Goal: Task Accomplishment & Management: Manage account settings

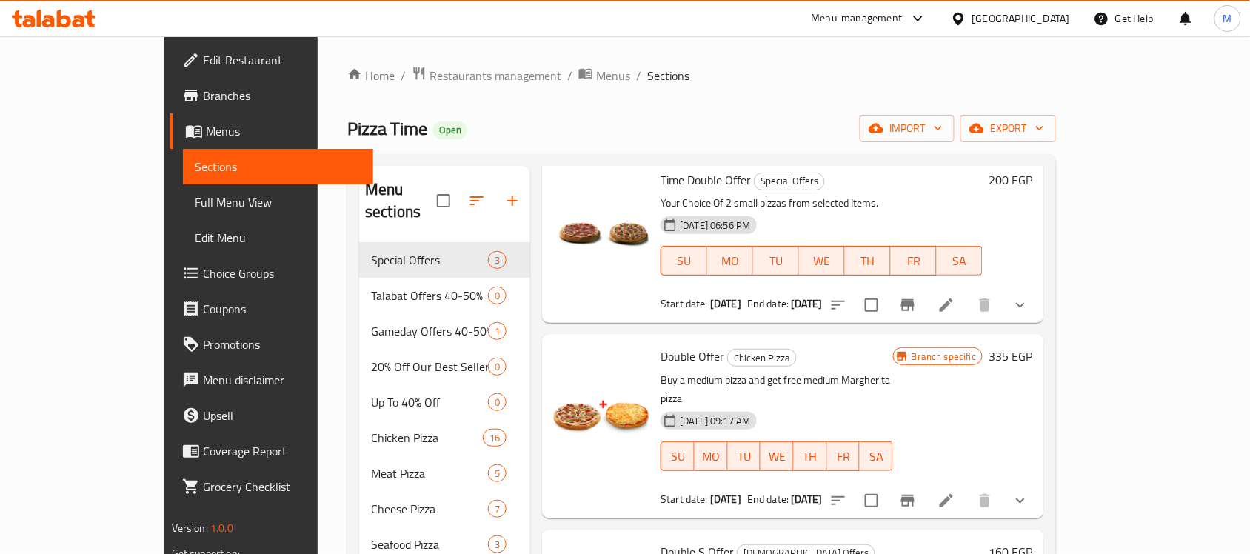
click at [1062, 19] on div "Egypt" at bounding box center [1021, 18] width 98 height 16
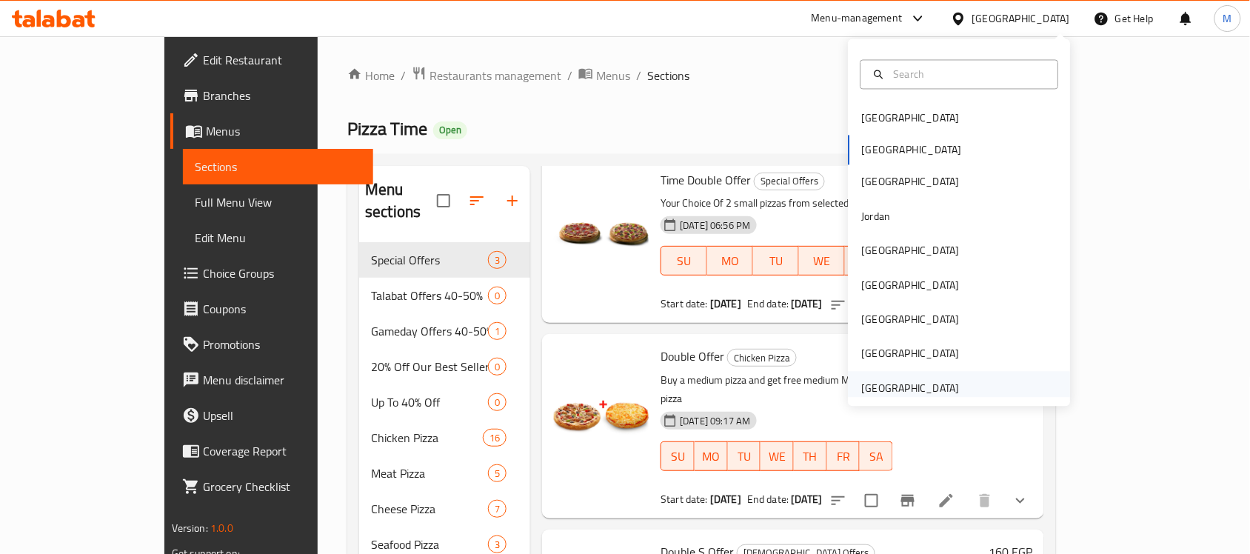
click at [888, 380] on div "[GEOGRAPHIC_DATA]" at bounding box center [911, 388] width 98 height 16
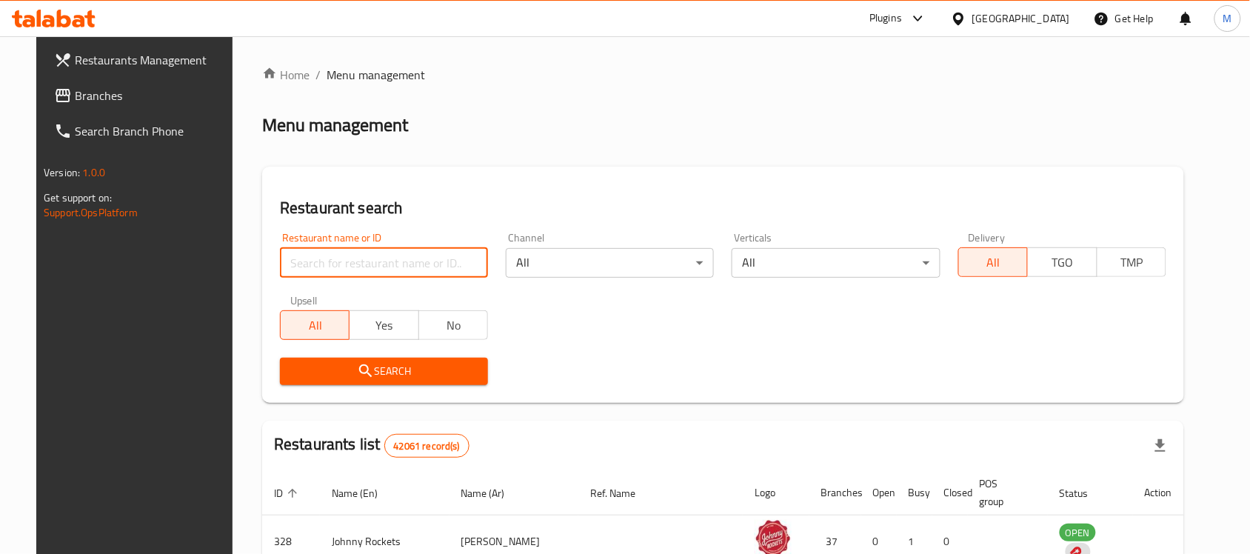
drag, startPoint x: 361, startPoint y: 268, endPoint x: 331, endPoint y: 291, distance: 37.5
click at [361, 268] on input "search" at bounding box center [384, 263] width 208 height 30
paste input "13187"
type input "13187"
click at [317, 345] on div "Upsell All Yes No" at bounding box center [384, 317] width 226 height 62
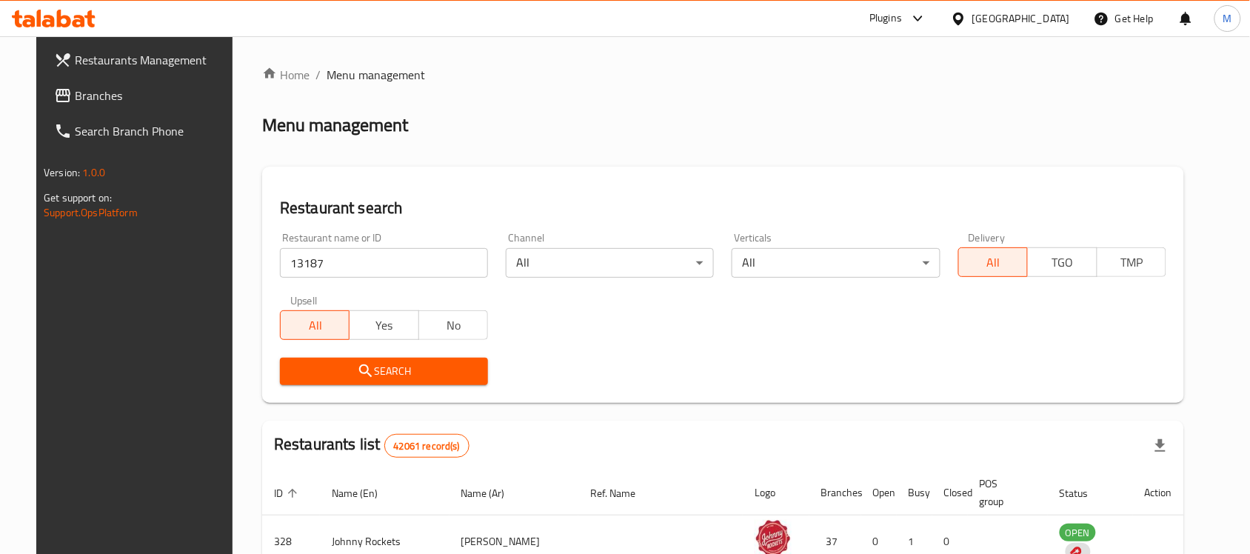
click at [321, 349] on div "Search" at bounding box center [384, 371] width 226 height 45
click at [326, 361] on button "Search" at bounding box center [384, 371] width 208 height 27
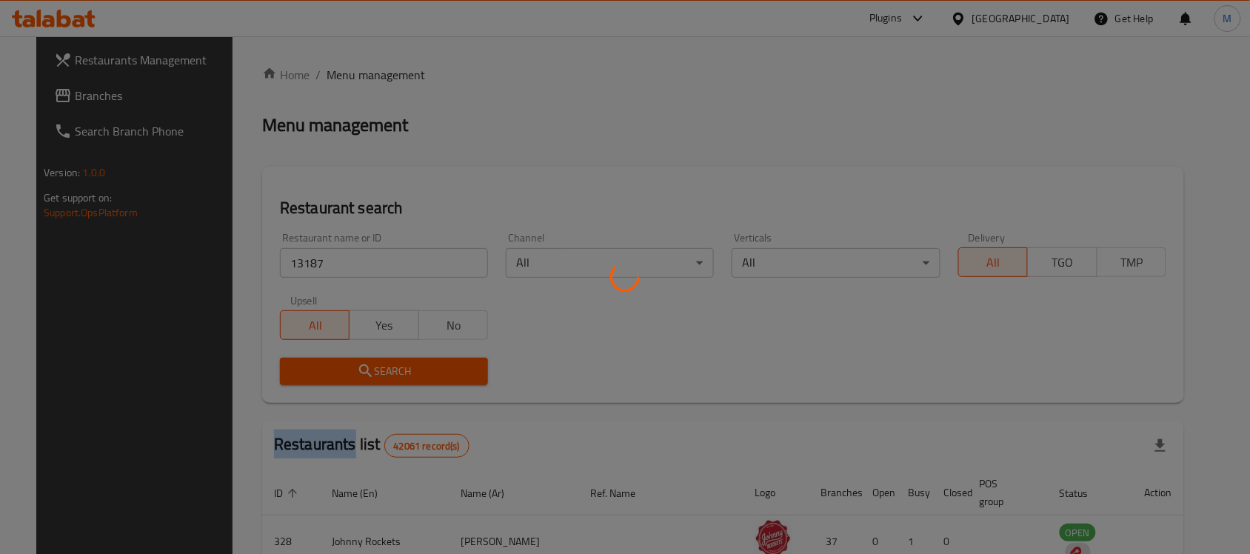
click at [326, 361] on div at bounding box center [625, 277] width 1250 height 554
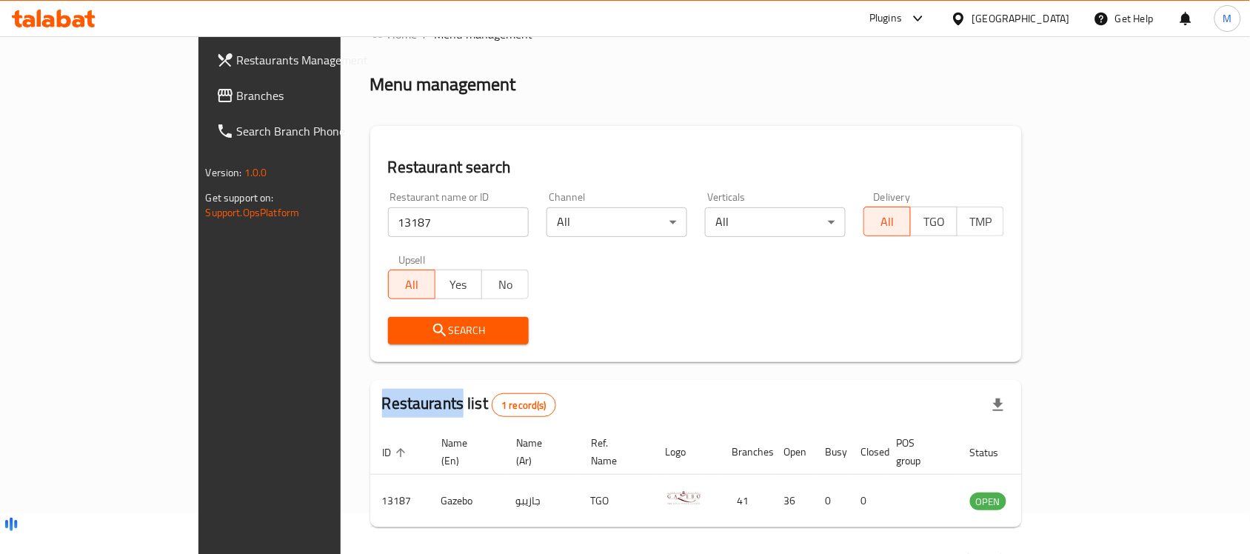
scroll to position [78, 0]
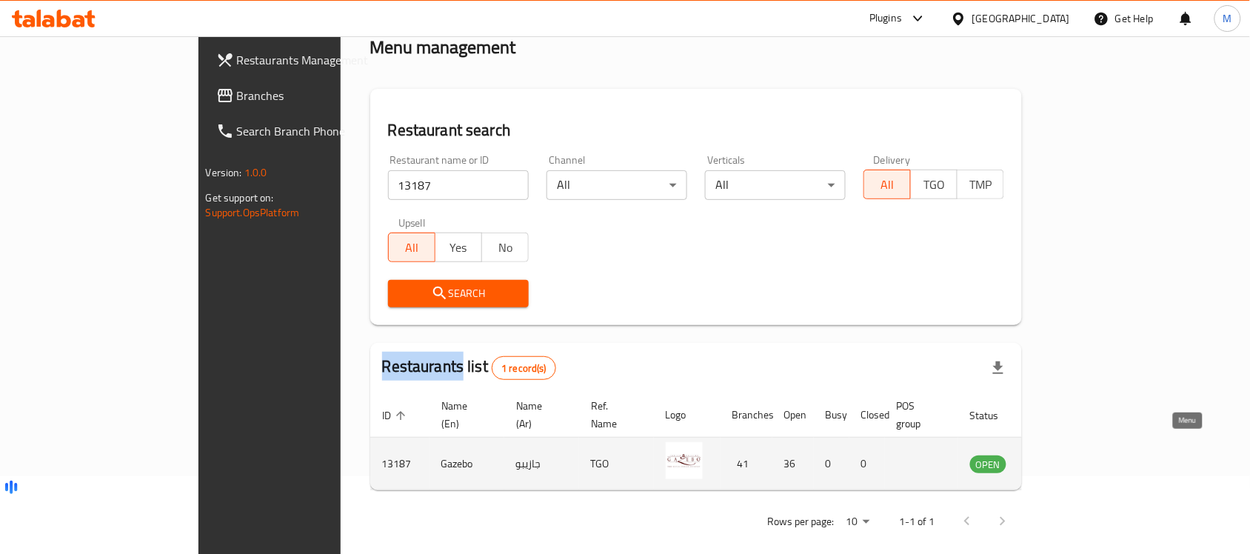
click at [1065, 455] on icon "enhanced table" at bounding box center [1057, 464] width 18 height 18
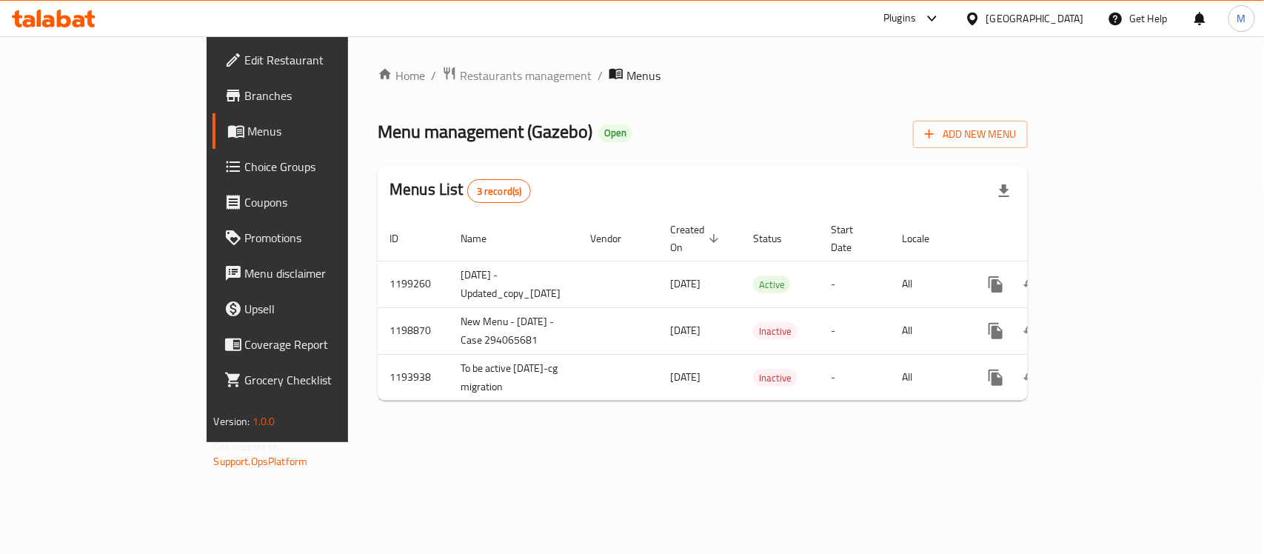
click at [245, 87] on span "Branches" at bounding box center [325, 96] width 161 height 18
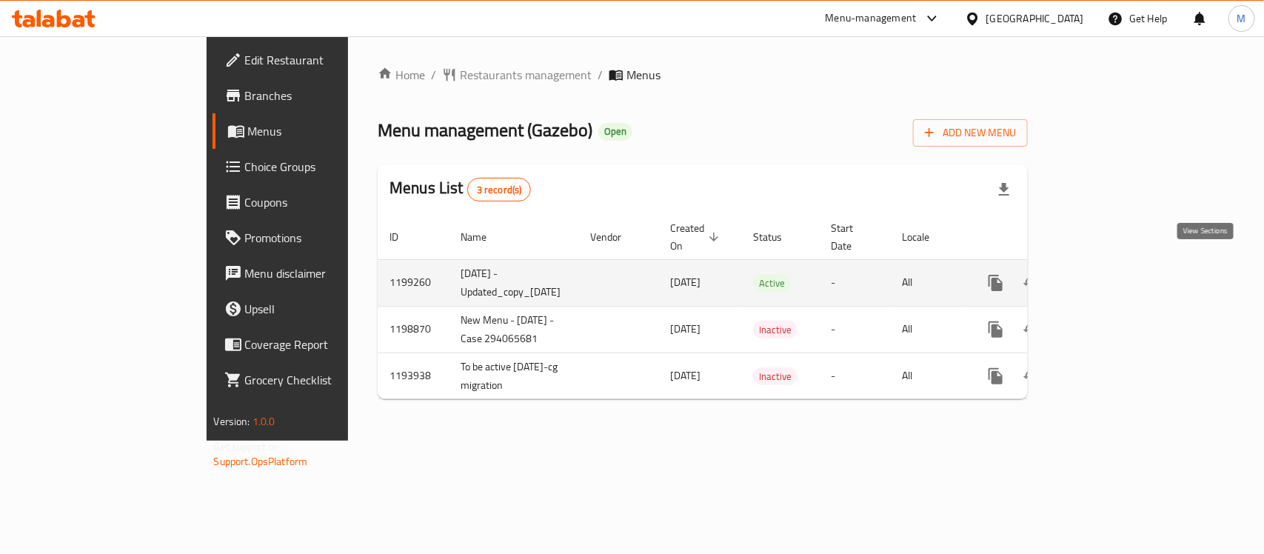
click at [1111, 274] on icon "enhanced table" at bounding box center [1102, 283] width 18 height 18
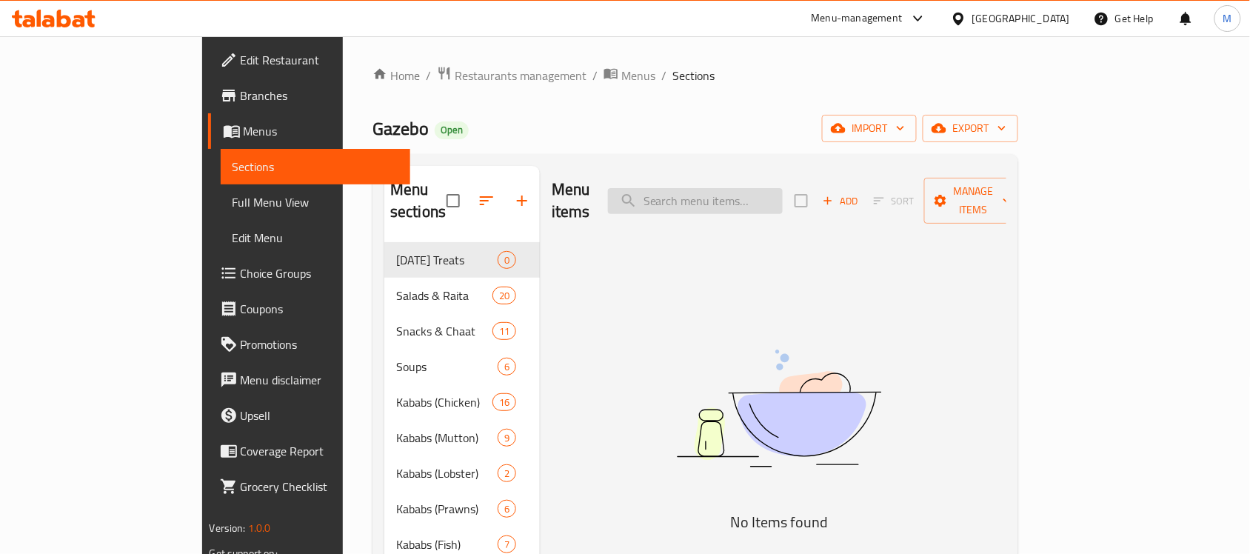
click at [782, 201] on input "search" at bounding box center [695, 201] width 175 height 26
paste input "[PERSON_NAME] [PERSON_NAME]"
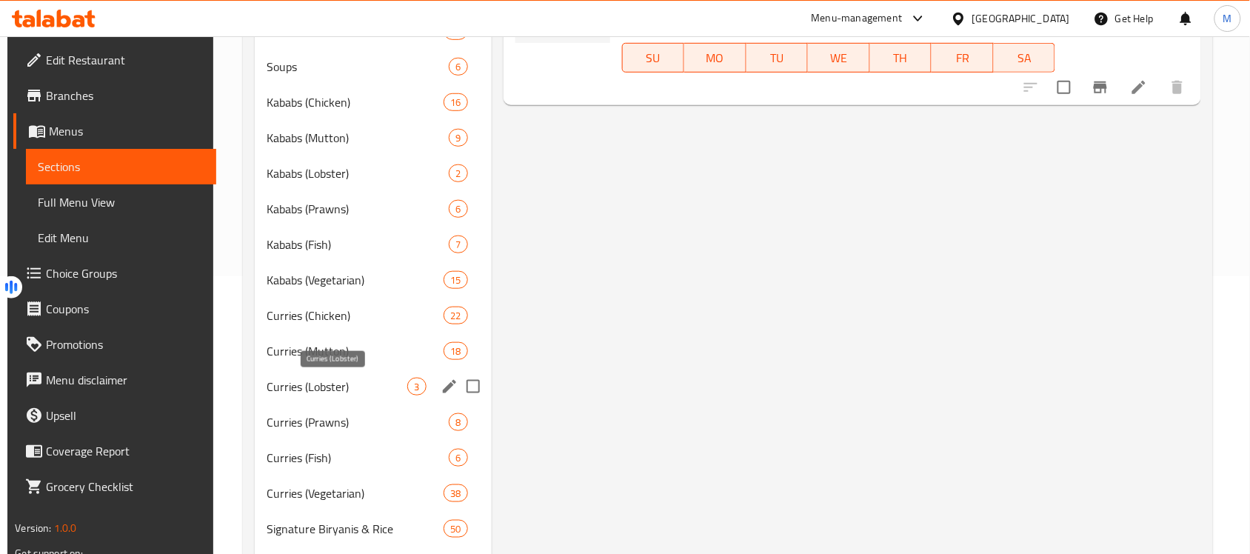
scroll to position [370, 0]
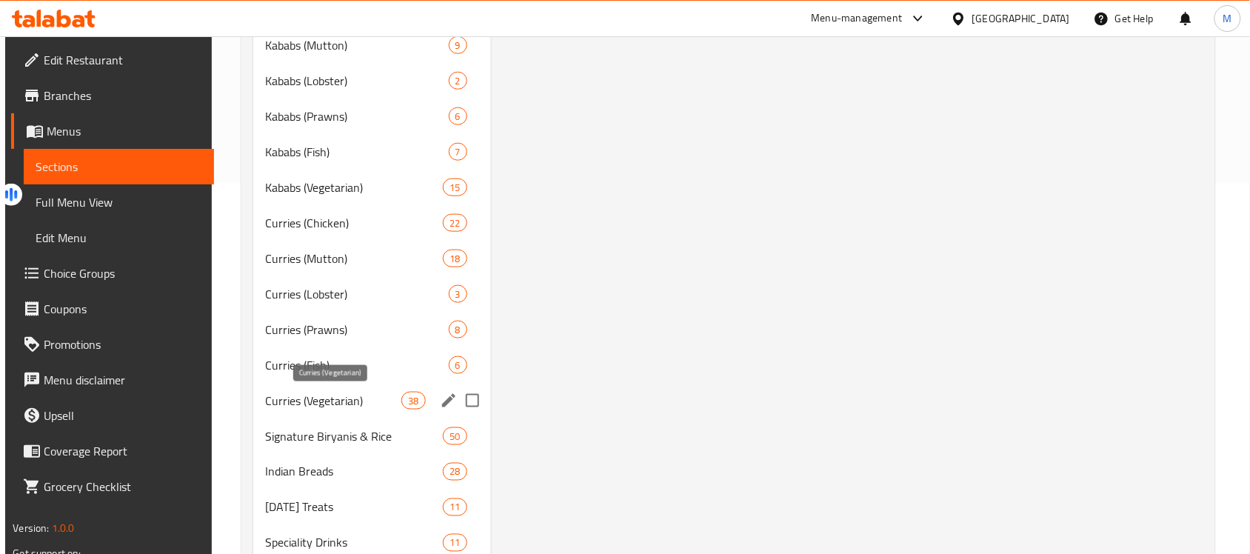
click at [322, 402] on span "Curries (Vegetarian)" at bounding box center [333, 401] width 137 height 18
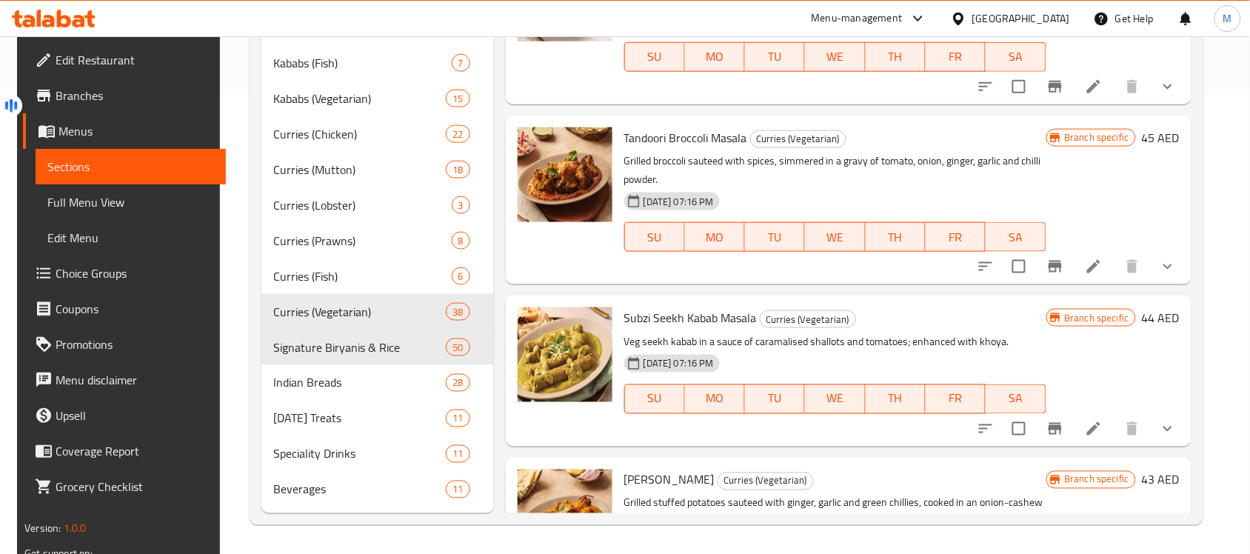
scroll to position [89, 0]
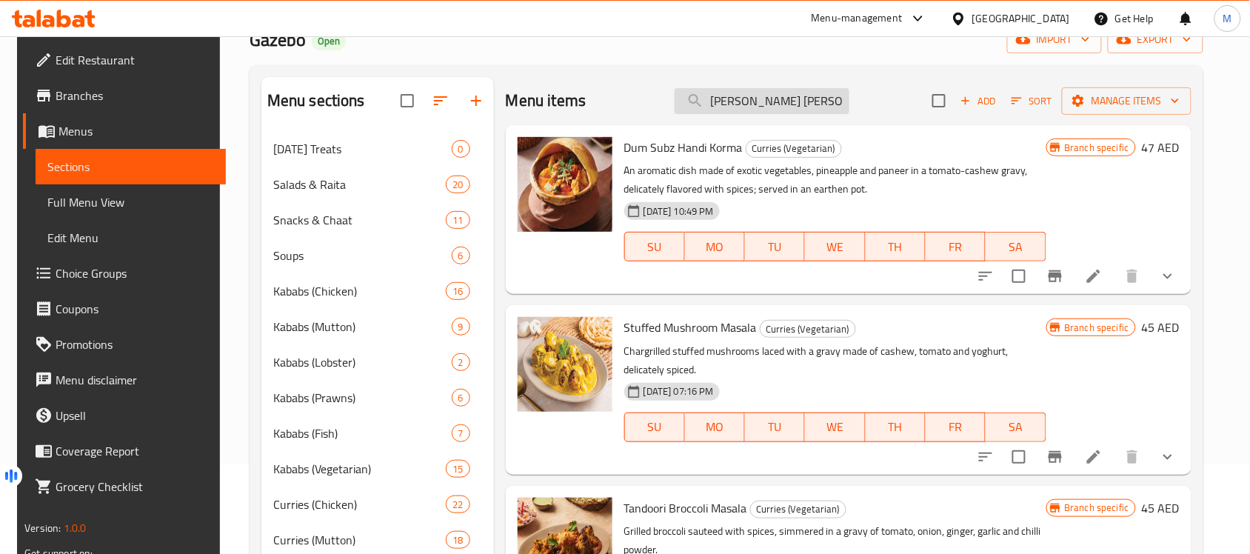
drag, startPoint x: 876, startPoint y: 390, endPoint x: 782, endPoint y: 113, distance: 292.2
click at [876, 390] on div "[DATE] 07:16 PM SU MO TU WE TH FR SA" at bounding box center [835, 417] width 434 height 80
click at [787, 97] on input "[PERSON_NAME] [PERSON_NAME]" at bounding box center [761, 101] width 175 height 26
paste input "MANGO CREAM CAKE"
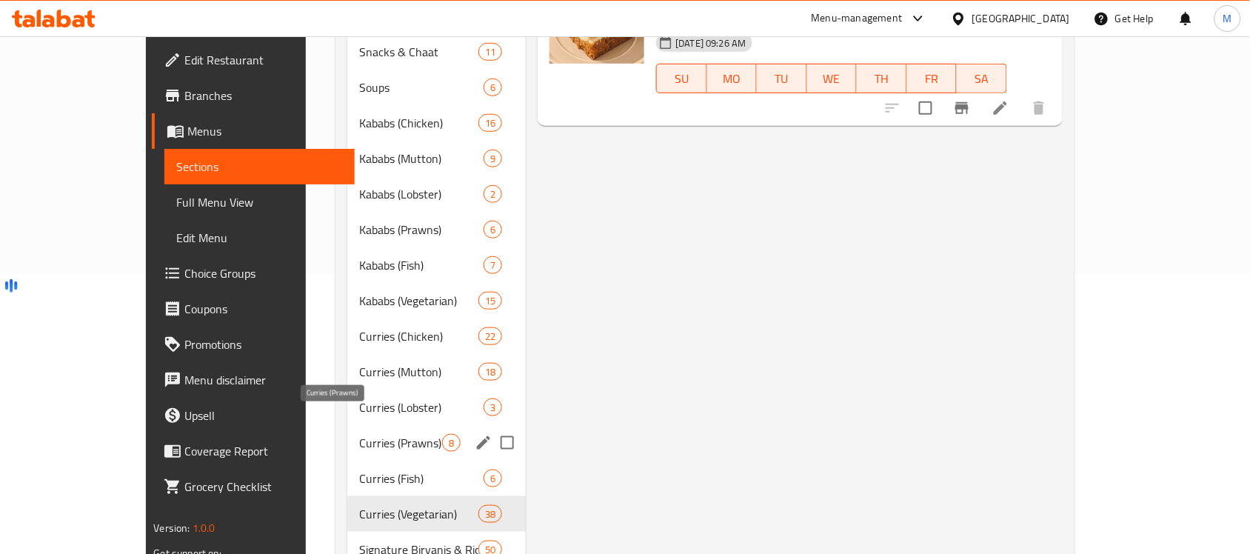
scroll to position [459, 0]
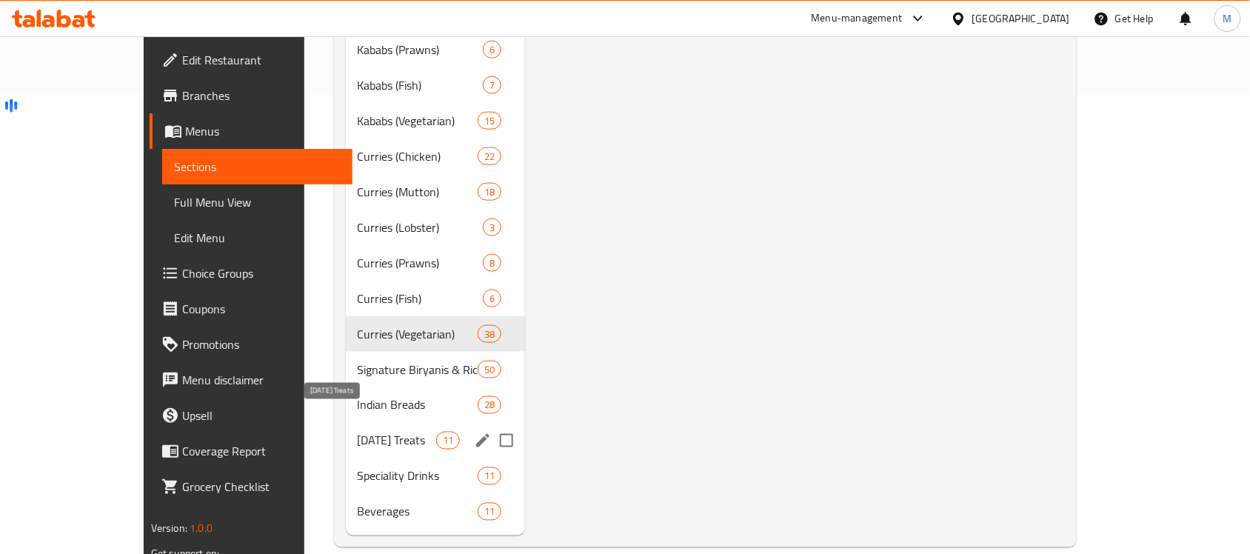
type input "MANGO CREAM CAKE"
click at [358, 432] on span "[DATE] Treats" at bounding box center [397, 441] width 79 height 18
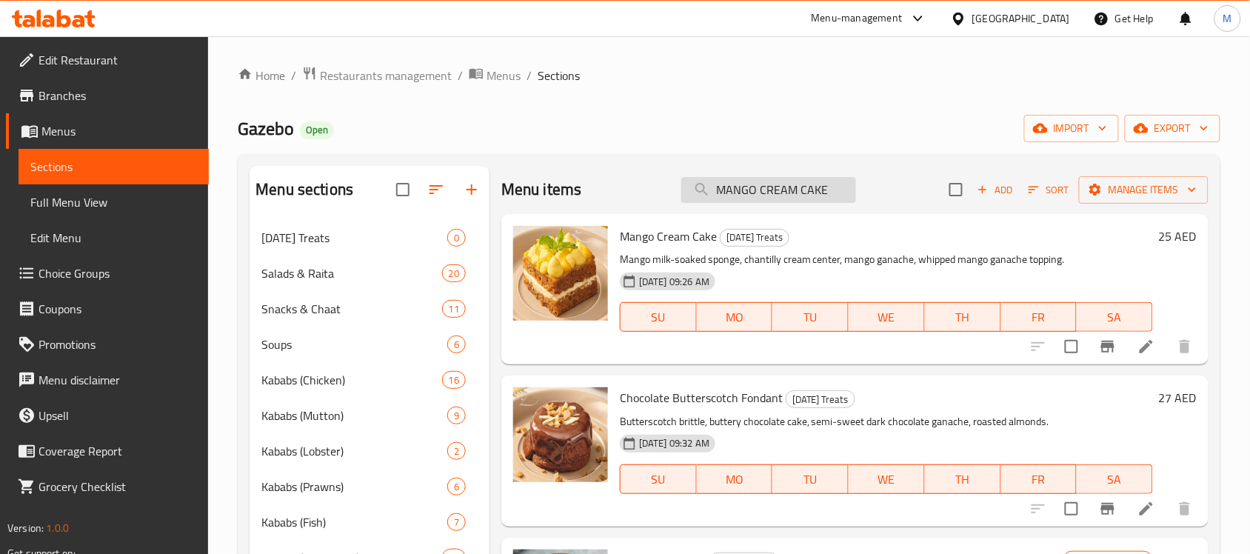
click at [764, 196] on input "MANGO CREAM CAKE" at bounding box center [768, 190] width 175 height 26
